Goal: Find specific page/section: Locate a particular part of the current website

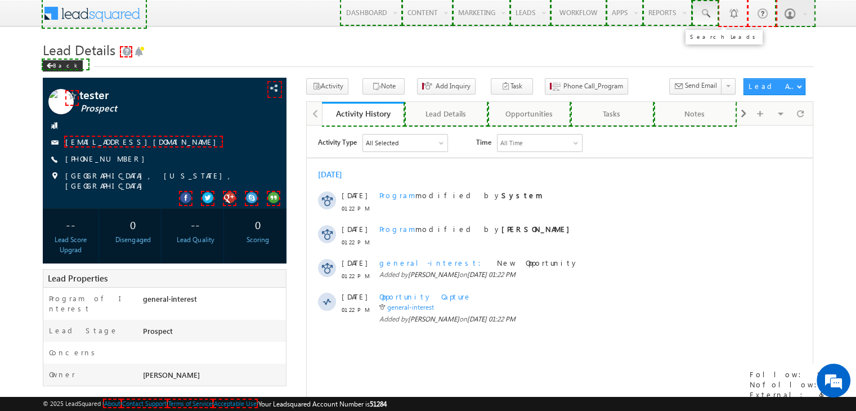
click at [703, 19] on span at bounding box center [705, 13] width 11 height 11
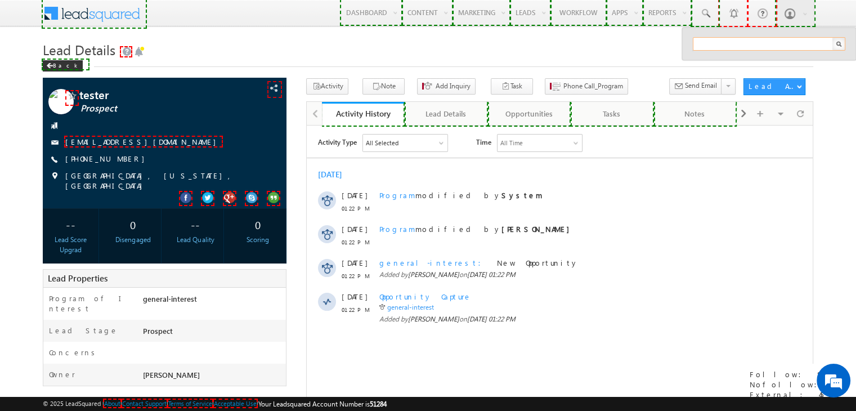
paste input "6088838383"
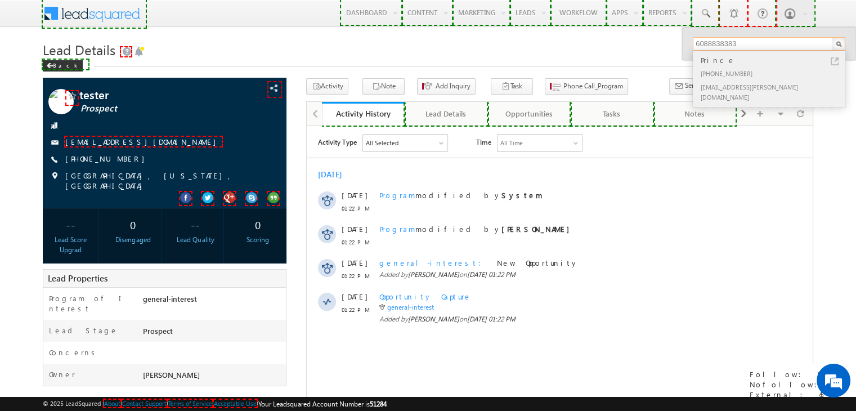
type input "6088838383"
click at [725, 74] on div "[PHONE_NUMBER]" at bounding box center [774, 73] width 151 height 14
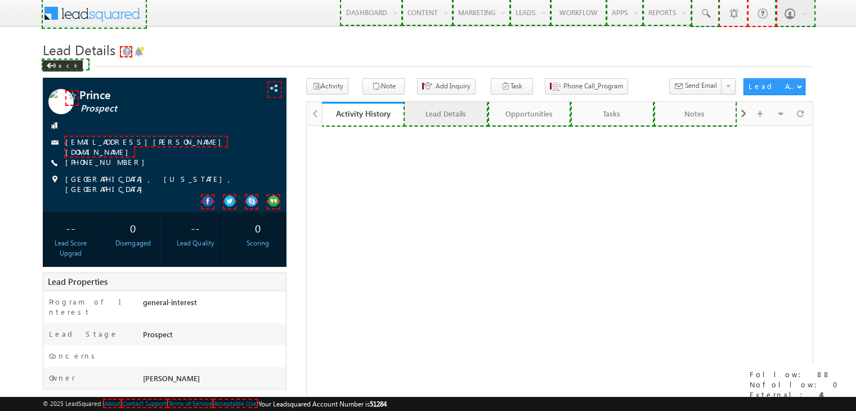
click at [453, 120] on div "Lead Details" at bounding box center [446, 114] width 64 height 14
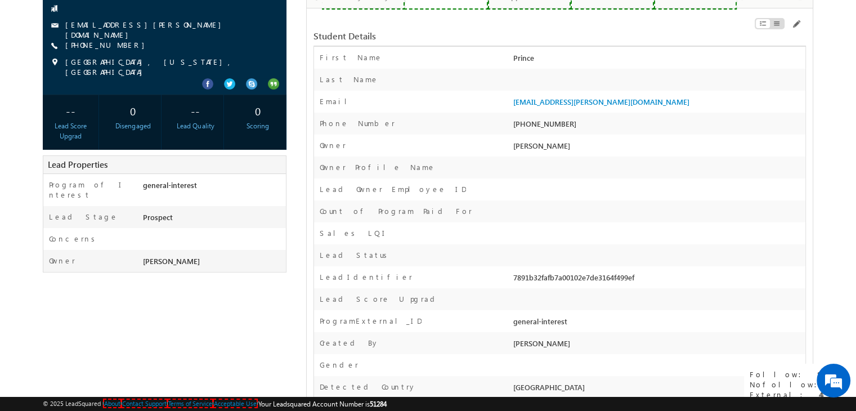
scroll to position [149, 0]
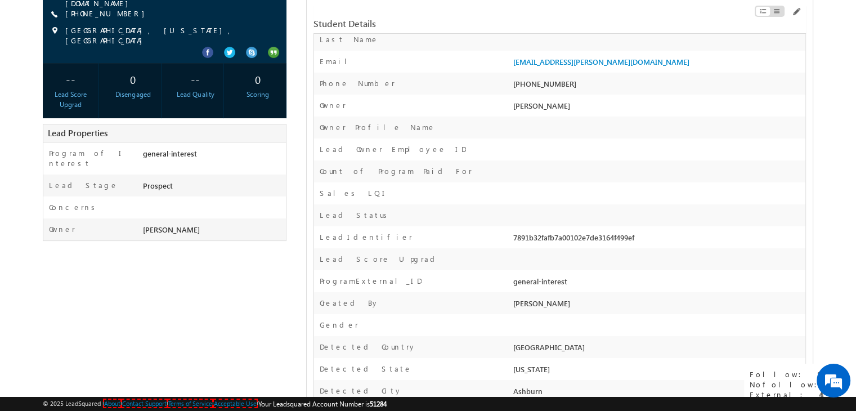
click at [534, 237] on div "7891b32fafb7a00102e7de3164f499ef" at bounding box center [658, 240] width 295 height 16
copy div "7891b32fafb7a00102e7de3164f499ef"
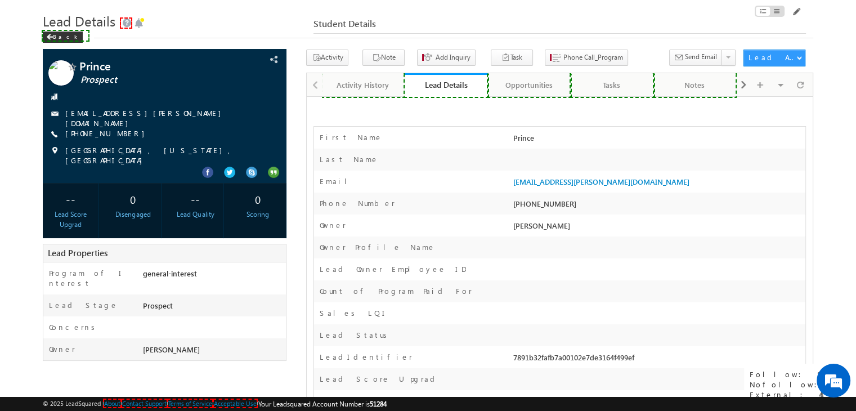
scroll to position [0, 0]
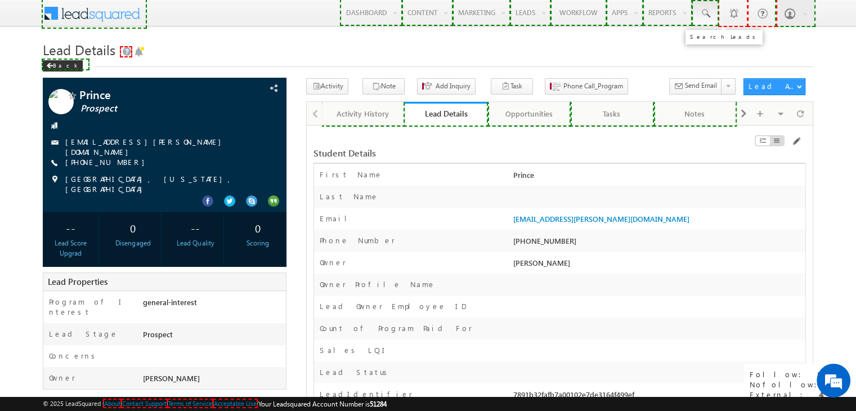
click at [703, 17] on span at bounding box center [705, 13] width 11 height 11
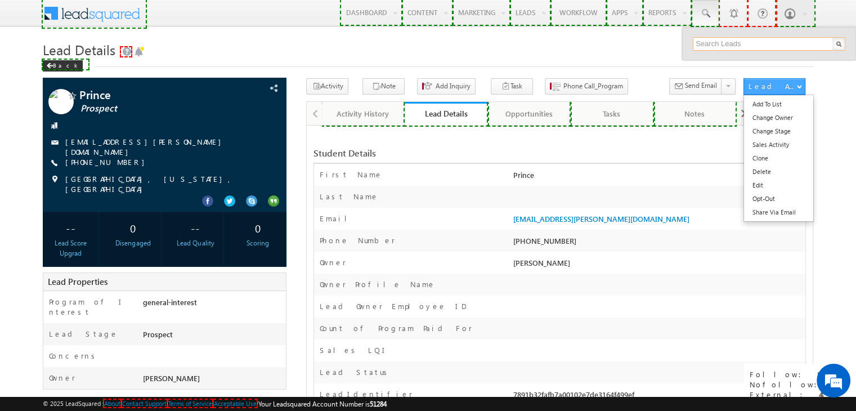
paste input "9000033333"
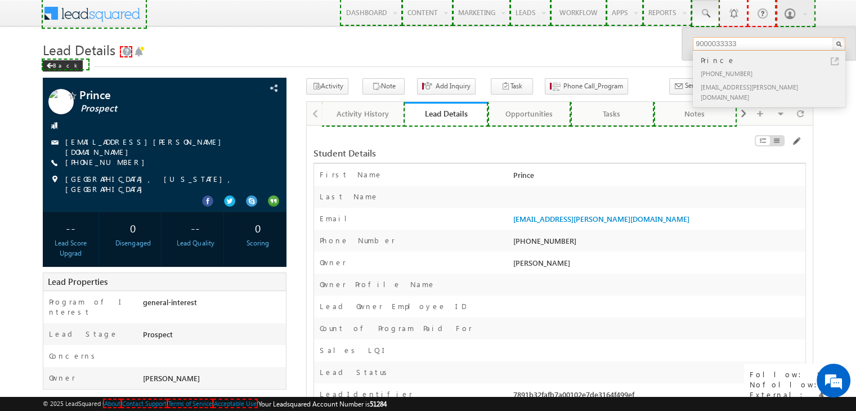
type input "9000033333"
click at [733, 71] on div "+91-9000033333" at bounding box center [774, 73] width 151 height 14
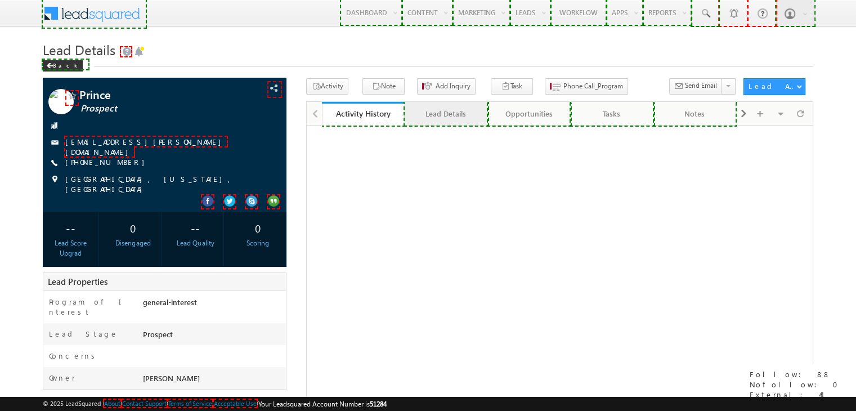
click at [451, 118] on div "Lead Details" at bounding box center [446, 114] width 64 height 14
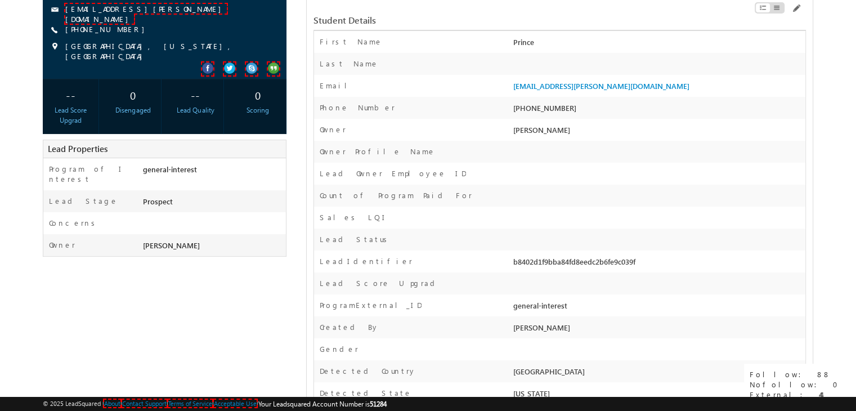
scroll to position [133, 0]
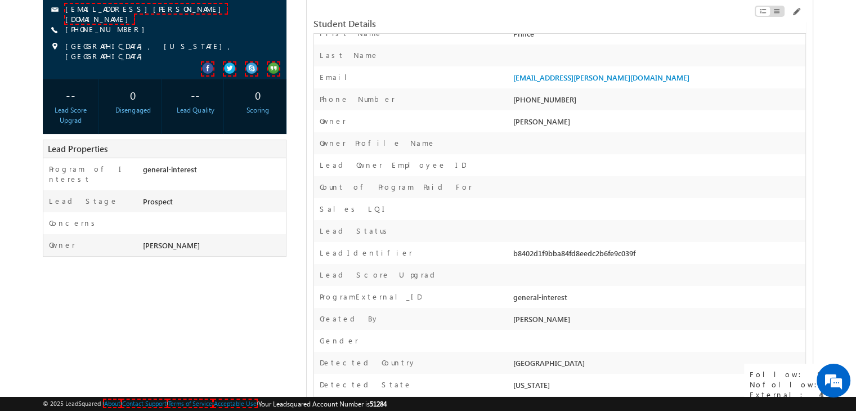
click at [588, 253] on div "b8402d1f9bba84fd8eedc2b6fe9c039f" at bounding box center [658, 256] width 295 height 16
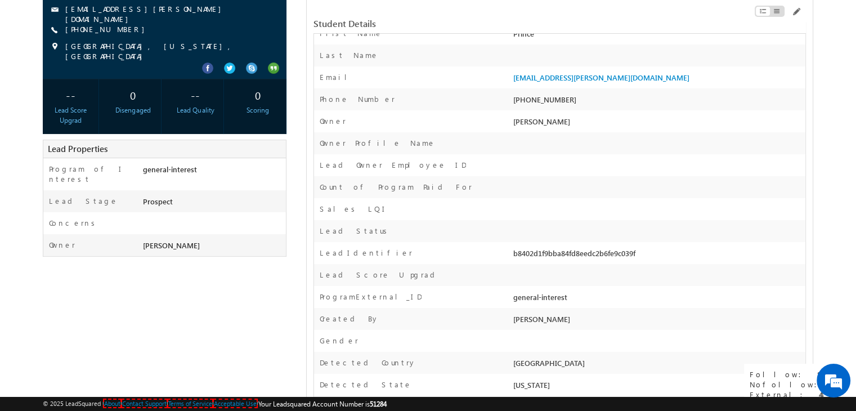
click at [588, 253] on div "b8402d1f9bba84fd8eedc2b6fe9c039f" at bounding box center [658, 256] width 295 height 16
copy div "b8402d1f9bba84fd8eedc2b6fe9c039f"
